Goal: Check status

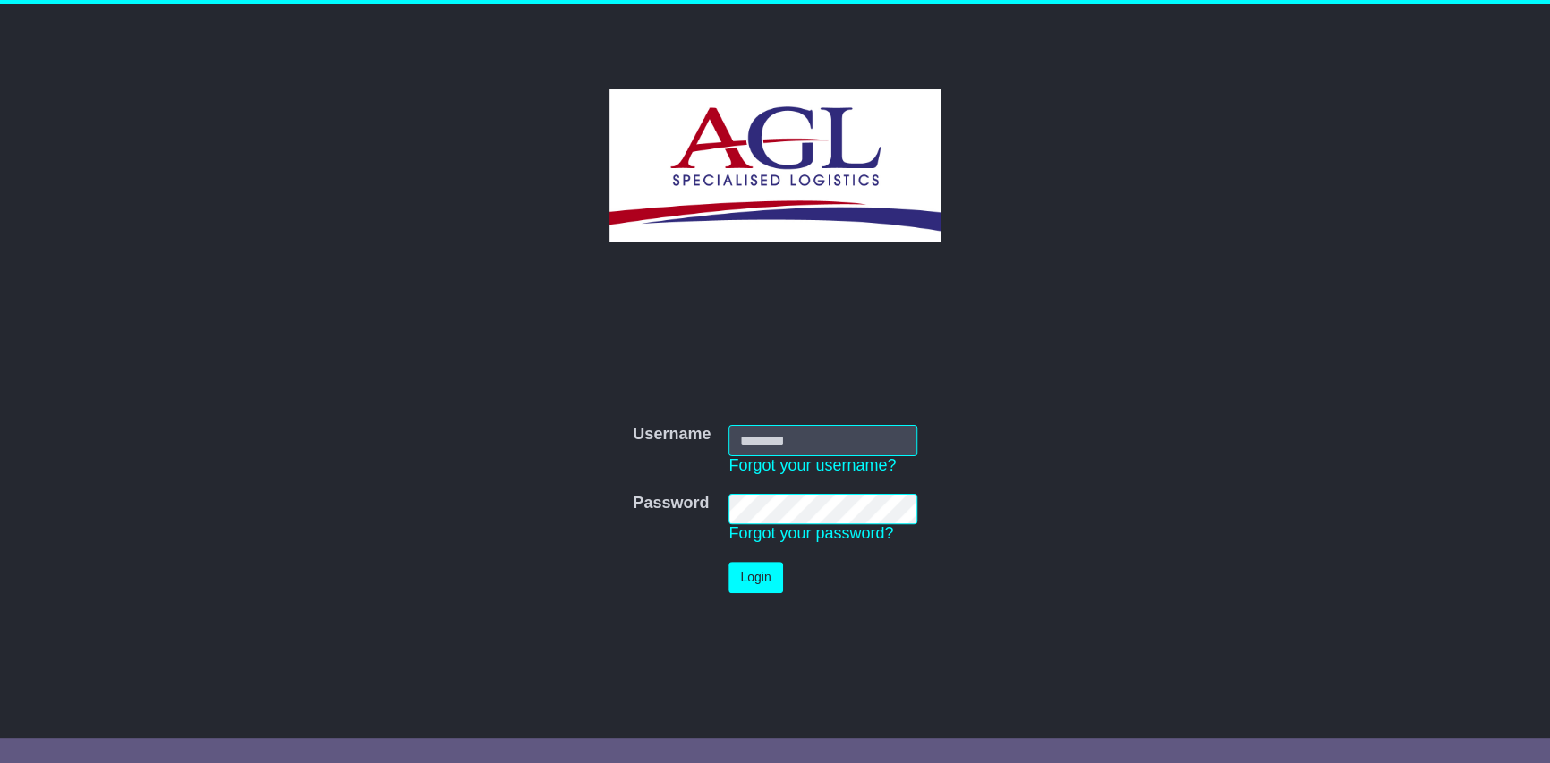
type input "***"
click at [767, 563] on button "Login" at bounding box center [755, 577] width 54 height 31
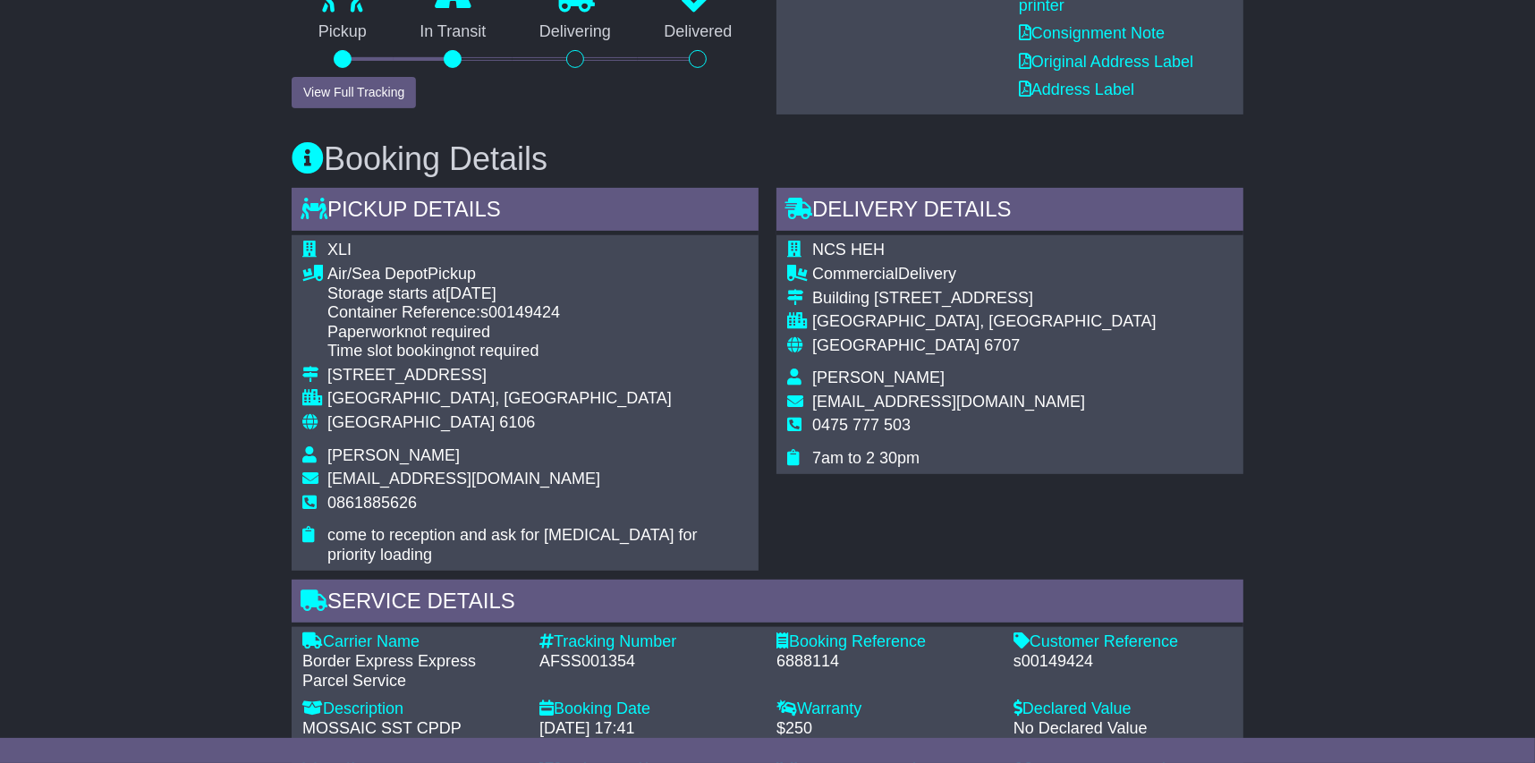
scroll to position [805, 0]
